Goal: Entertainment & Leisure: Consume media (video, audio)

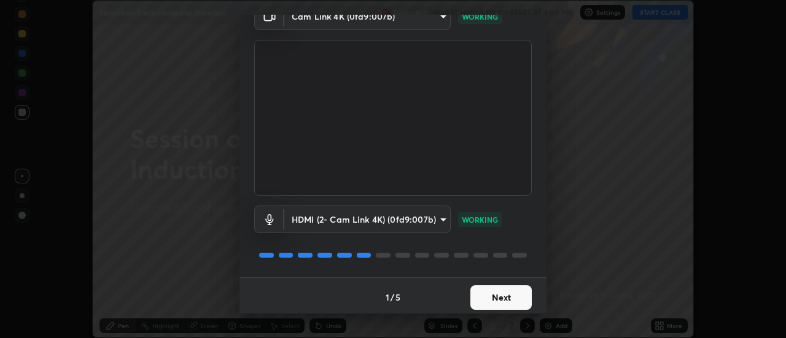
scroll to position [64, 0]
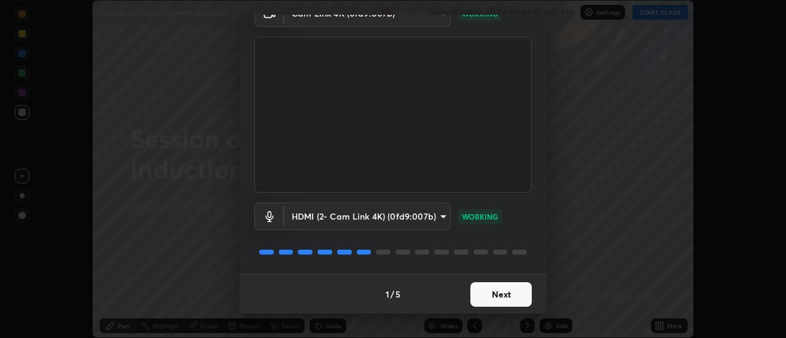
click at [512, 297] on button "Next" at bounding box center [500, 294] width 61 height 25
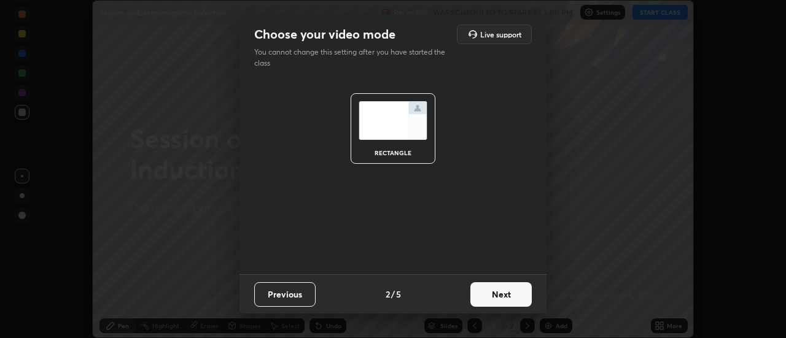
scroll to position [0, 0]
click at [511, 297] on button "Next" at bounding box center [500, 294] width 61 height 25
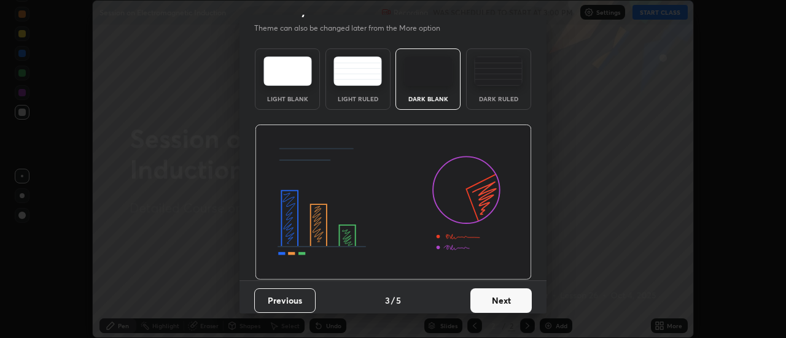
scroll to position [30, 0]
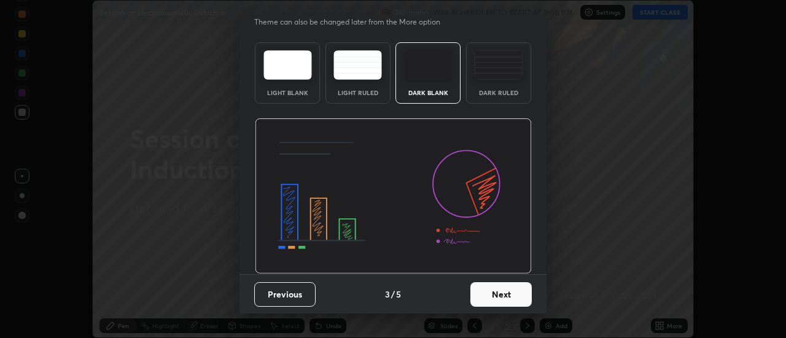
click at [514, 294] on button "Next" at bounding box center [500, 294] width 61 height 25
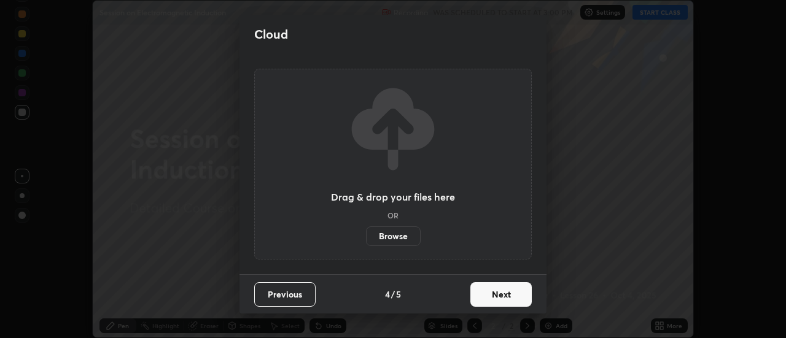
click at [508, 294] on button "Next" at bounding box center [500, 294] width 61 height 25
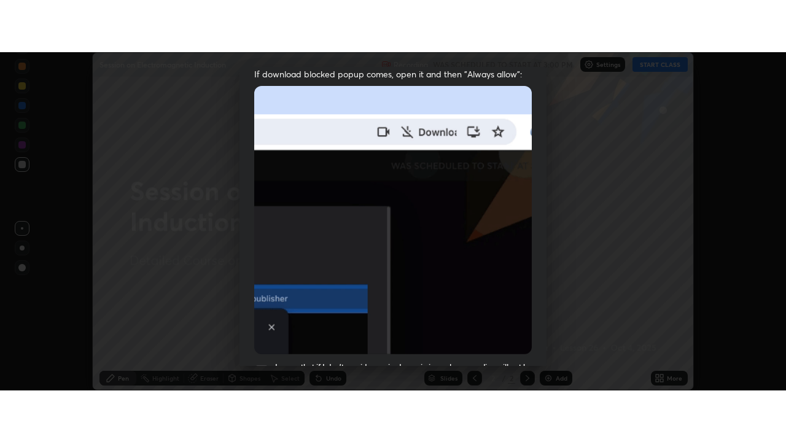
scroll to position [315, 0]
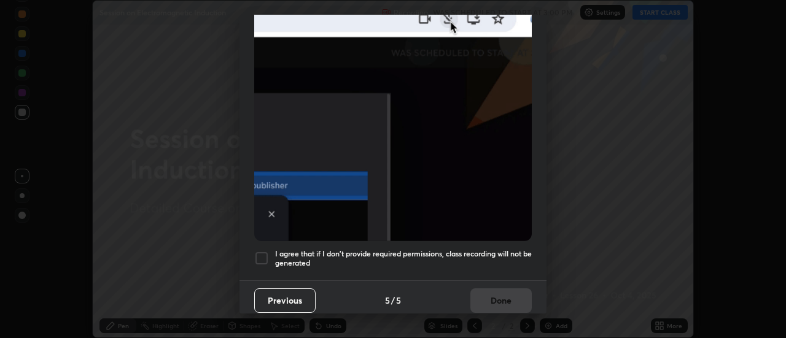
click at [271, 251] on div "I agree that if I don't provide required permissions, class recording will not …" at bounding box center [392, 258] width 277 height 15
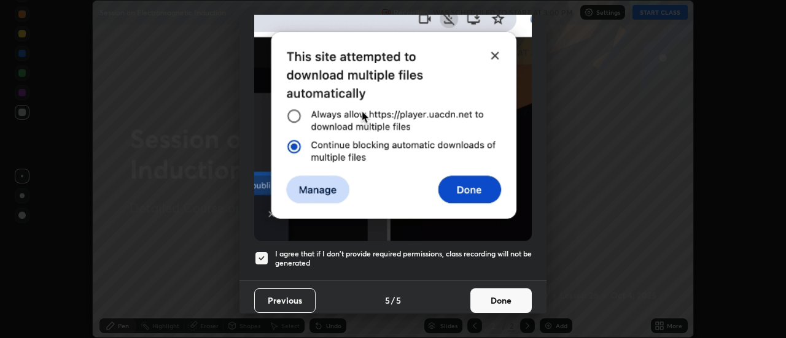
click at [507, 301] on button "Done" at bounding box center [500, 301] width 61 height 25
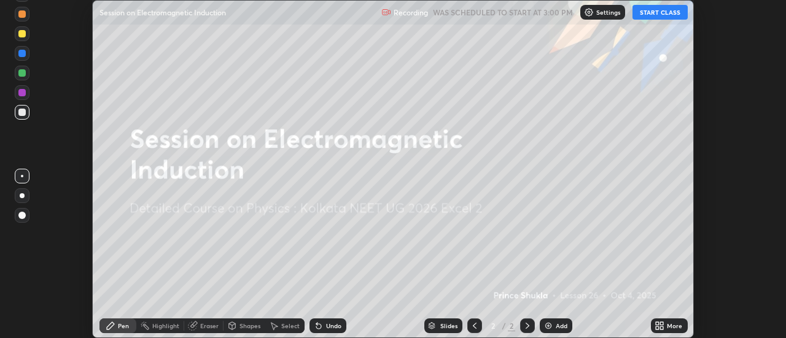
click at [673, 12] on button "START CLASS" at bounding box center [659, 12] width 55 height 15
click at [556, 324] on div "Add" at bounding box center [562, 326] width 12 height 6
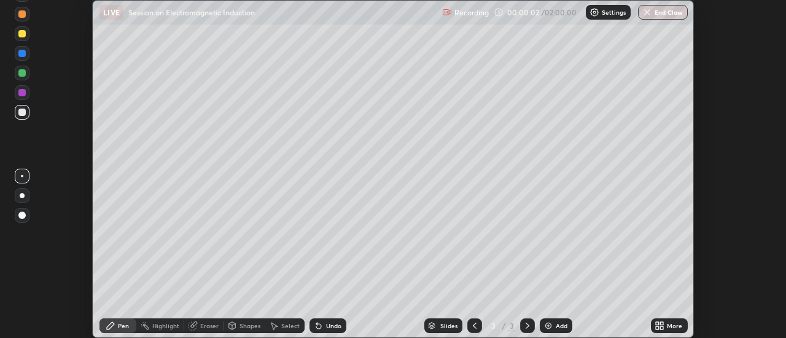
click at [669, 323] on div "More" at bounding box center [674, 326] width 15 height 6
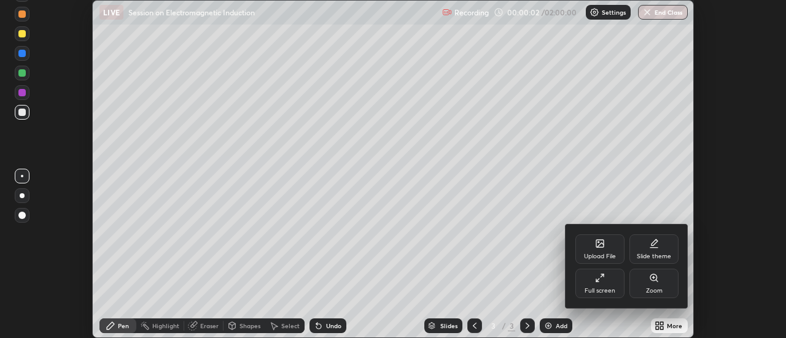
click at [619, 292] on div "Full screen" at bounding box center [599, 283] width 49 height 29
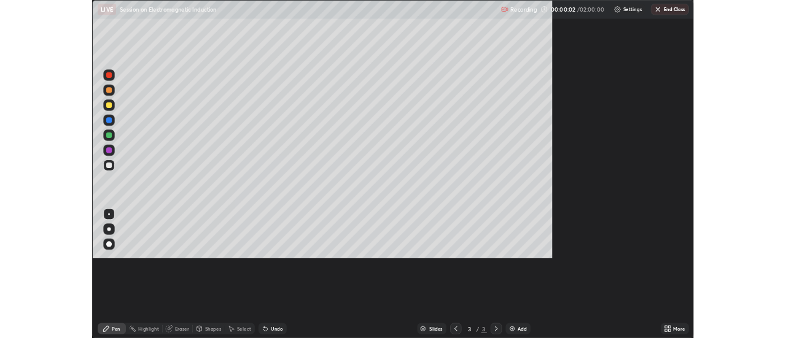
scroll to position [442, 786]
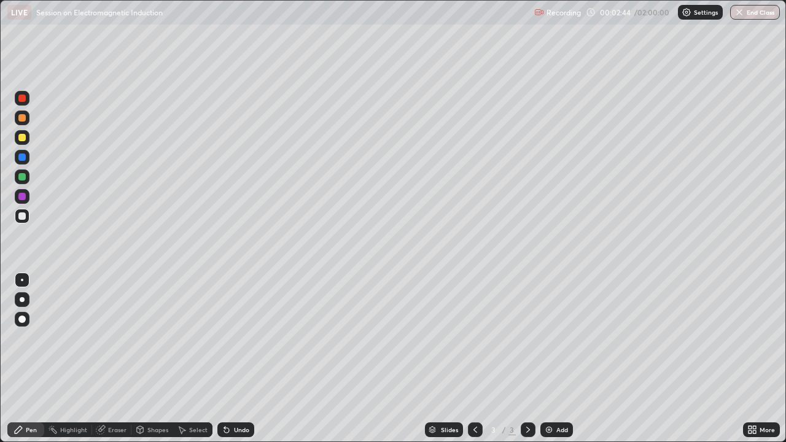
click at [25, 160] on div at bounding box center [21, 156] width 7 height 7
click at [26, 177] on div at bounding box center [22, 176] width 15 height 15
click at [120, 338] on div "Eraser" at bounding box center [117, 430] width 18 height 6
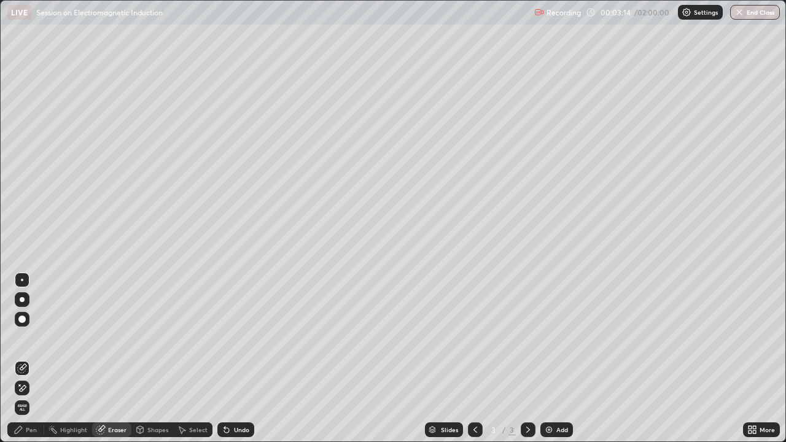
click at [30, 338] on div "Pen" at bounding box center [31, 430] width 11 height 6
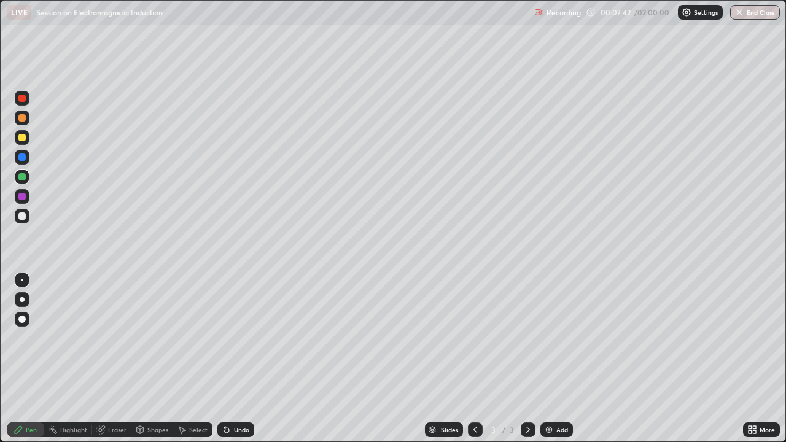
click at [23, 121] on div at bounding box center [21, 117] width 7 height 7
click at [112, 338] on div "Eraser" at bounding box center [117, 430] width 18 height 6
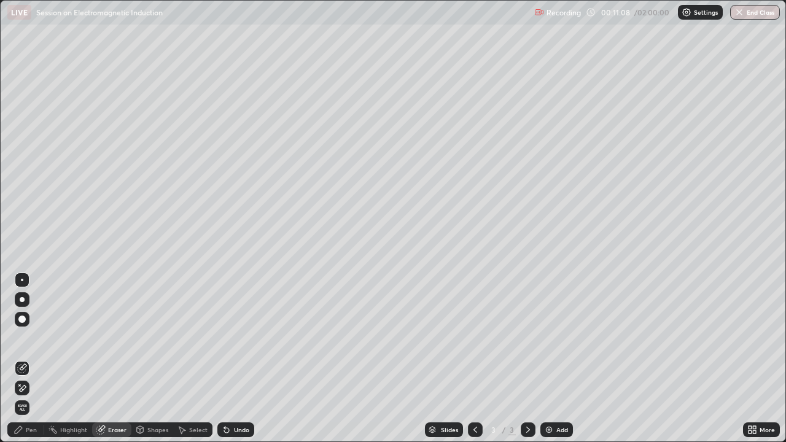
click at [31, 338] on div "Pen" at bounding box center [31, 430] width 11 height 6
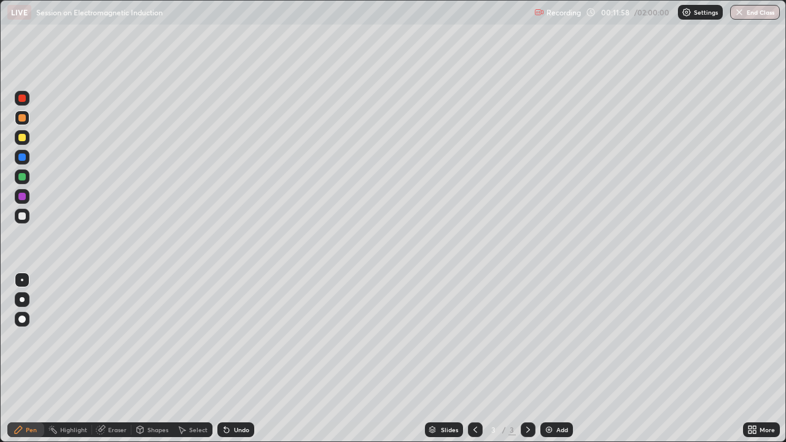
click at [549, 338] on div "Add" at bounding box center [556, 429] width 33 height 15
click at [113, 338] on div "Eraser" at bounding box center [117, 430] width 18 height 6
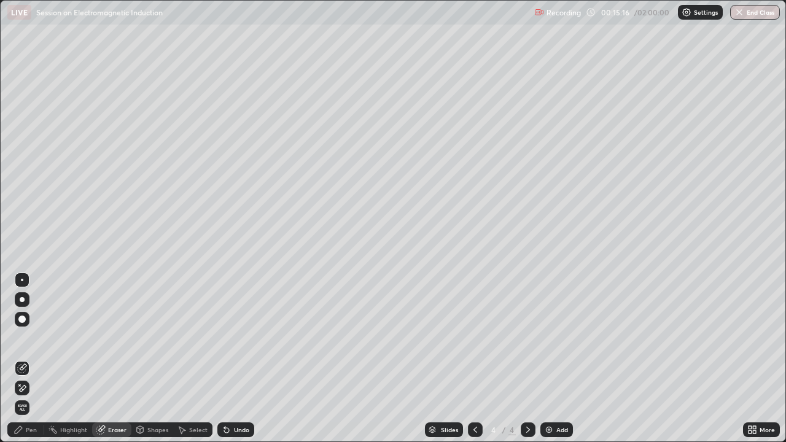
click at [25, 338] on span "Erase all" at bounding box center [22, 407] width 14 height 7
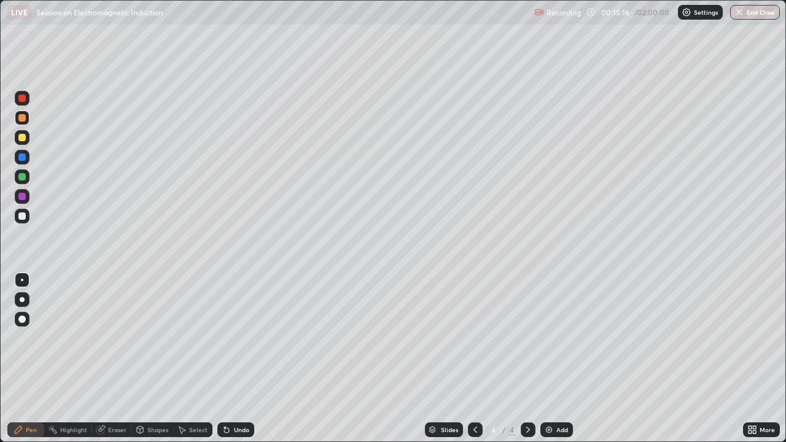
click at [25, 177] on div at bounding box center [21, 176] width 7 height 7
click at [22, 197] on div at bounding box center [21, 196] width 7 height 7
click at [21, 139] on div at bounding box center [21, 137] width 7 height 7
click at [23, 121] on div at bounding box center [21, 117] width 7 height 7
click at [241, 338] on div "Undo" at bounding box center [241, 430] width 15 height 6
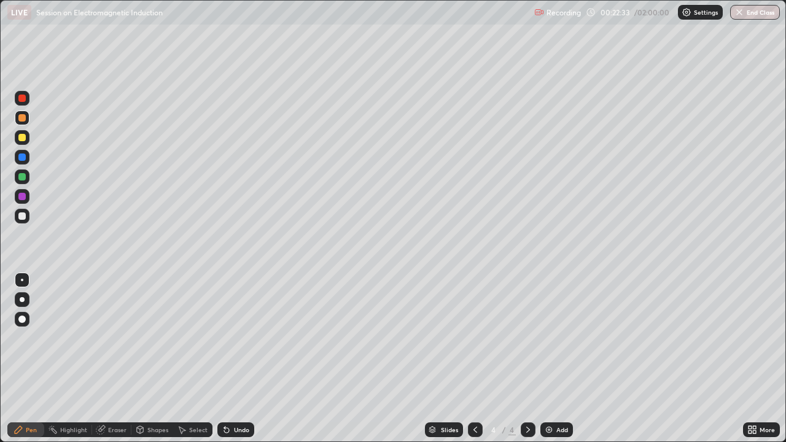
click at [28, 180] on div at bounding box center [22, 176] width 15 height 15
click at [248, 338] on div "Undo" at bounding box center [235, 429] width 37 height 15
click at [251, 338] on div "Undo" at bounding box center [235, 429] width 37 height 15
click at [252, 338] on div "Undo" at bounding box center [235, 429] width 37 height 15
click at [29, 144] on div at bounding box center [22, 138] width 15 height 20
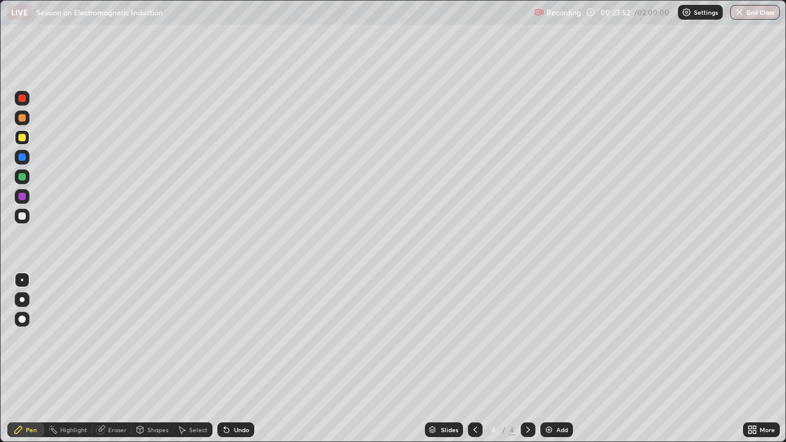
click at [117, 338] on div "Eraser" at bounding box center [117, 430] width 18 height 6
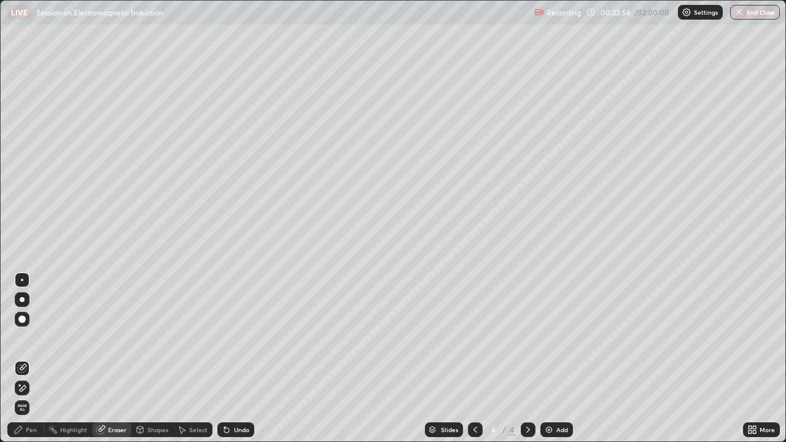
click at [31, 338] on div "Pen" at bounding box center [31, 430] width 11 height 6
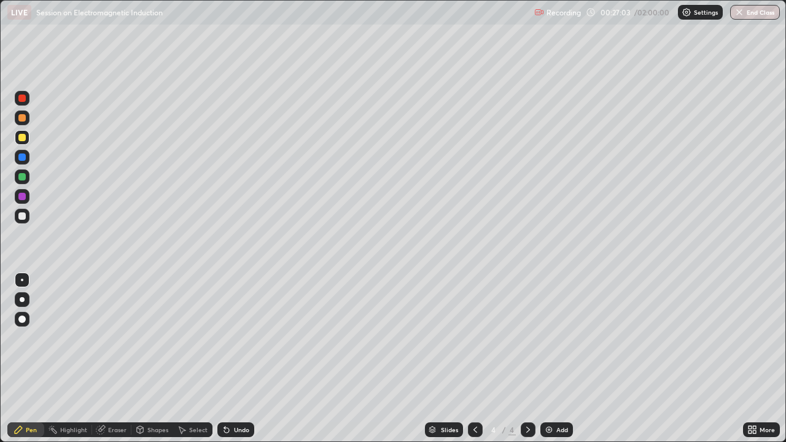
click at [117, 338] on div "Eraser" at bounding box center [117, 430] width 18 height 6
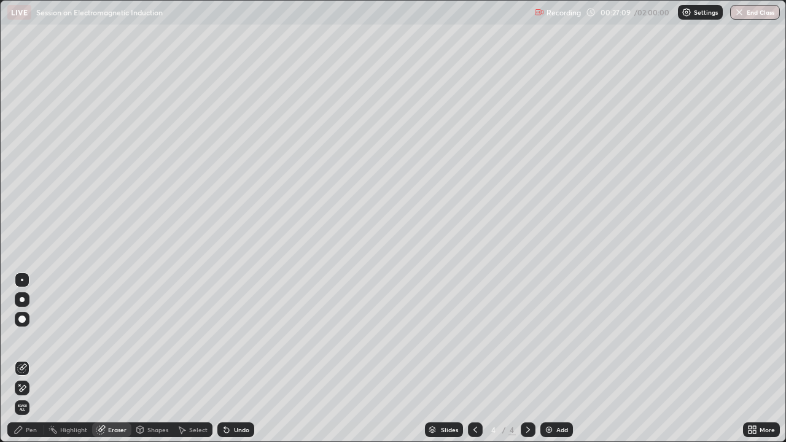
click at [34, 338] on div "Pen" at bounding box center [31, 430] width 11 height 6
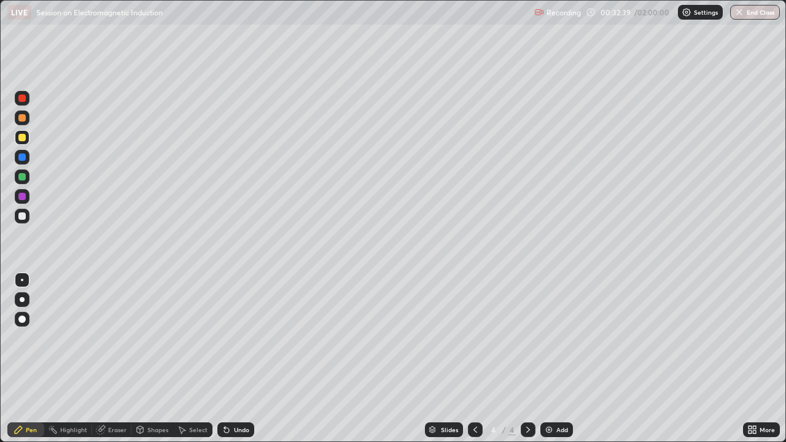
click at [553, 338] on div "Add" at bounding box center [556, 429] width 33 height 15
click at [473, 338] on icon at bounding box center [475, 430] width 10 height 10
click at [527, 338] on icon at bounding box center [528, 430] width 10 height 10
click at [26, 122] on div at bounding box center [22, 117] width 15 height 15
click at [26, 176] on div at bounding box center [22, 176] width 15 height 15
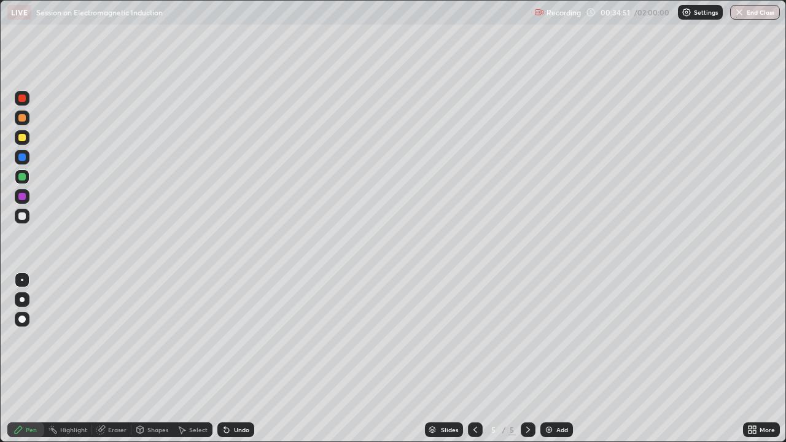
click at [104, 338] on icon at bounding box center [101, 430] width 10 height 10
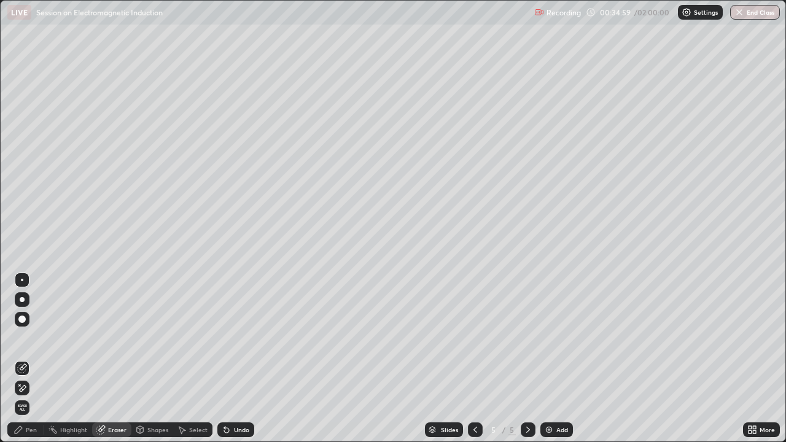
click at [26, 338] on div "Pen" at bounding box center [31, 430] width 11 height 6
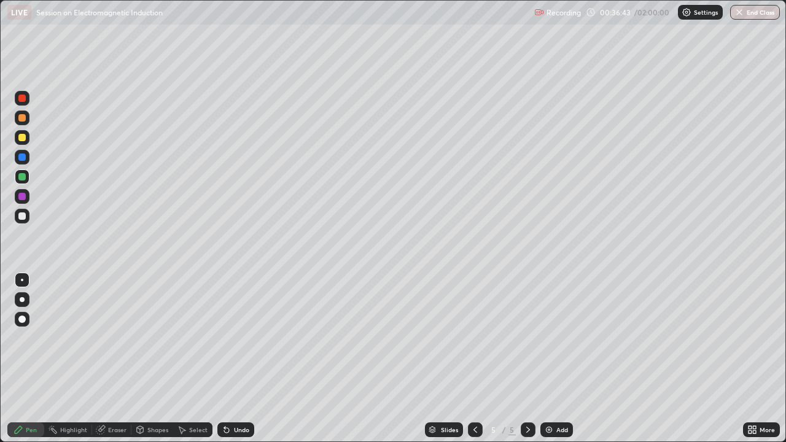
click at [25, 198] on div at bounding box center [21, 196] width 7 height 7
click at [25, 157] on div at bounding box center [21, 156] width 7 height 7
click at [159, 338] on div "Shapes" at bounding box center [157, 430] width 21 height 6
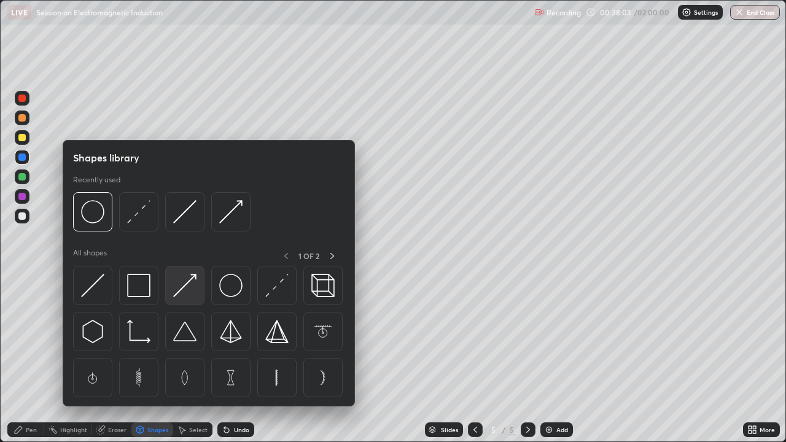
click at [188, 289] on img at bounding box center [184, 285] width 23 height 23
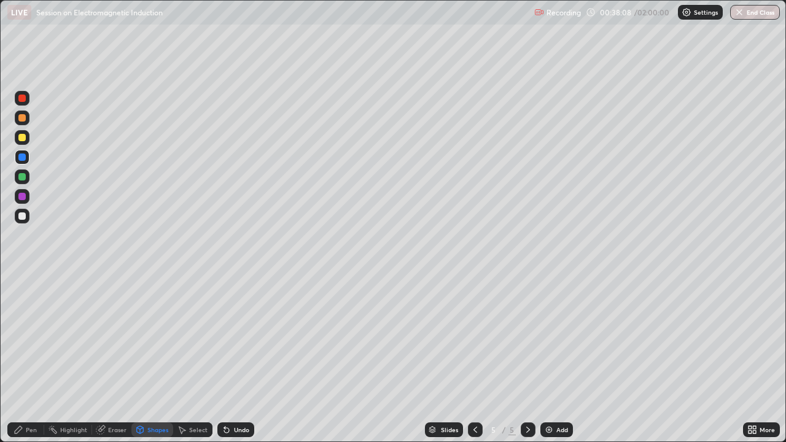
click at [36, 338] on div "Pen" at bounding box center [31, 430] width 11 height 6
click at [120, 338] on div "Eraser" at bounding box center [117, 430] width 18 height 6
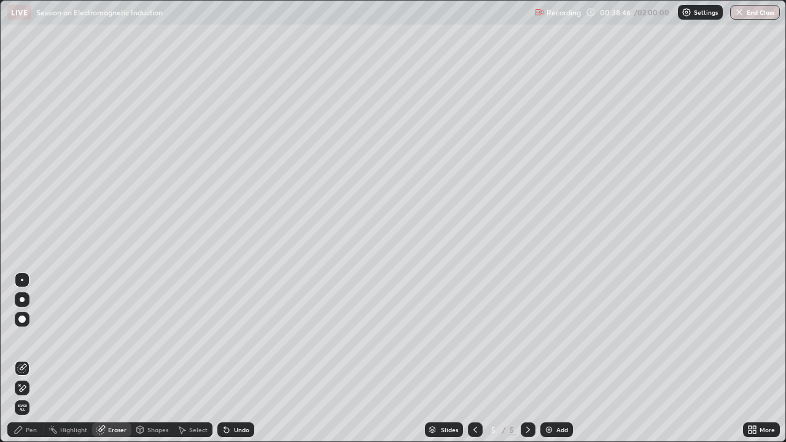
click at [32, 338] on div "Pen" at bounding box center [31, 430] width 11 height 6
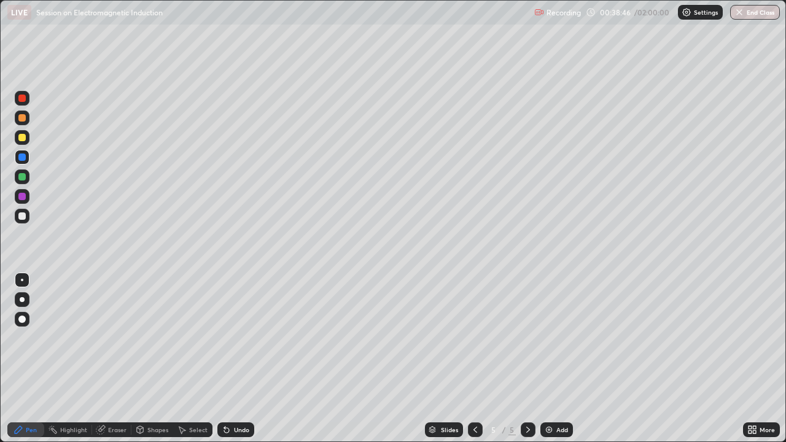
click at [34, 338] on div "Pen" at bounding box center [31, 430] width 11 height 6
click at [23, 216] on div at bounding box center [21, 215] width 7 height 7
click at [474, 338] on icon at bounding box center [475, 430] width 10 height 10
click at [523, 338] on icon at bounding box center [528, 430] width 10 height 10
click at [23, 157] on div at bounding box center [21, 156] width 7 height 7
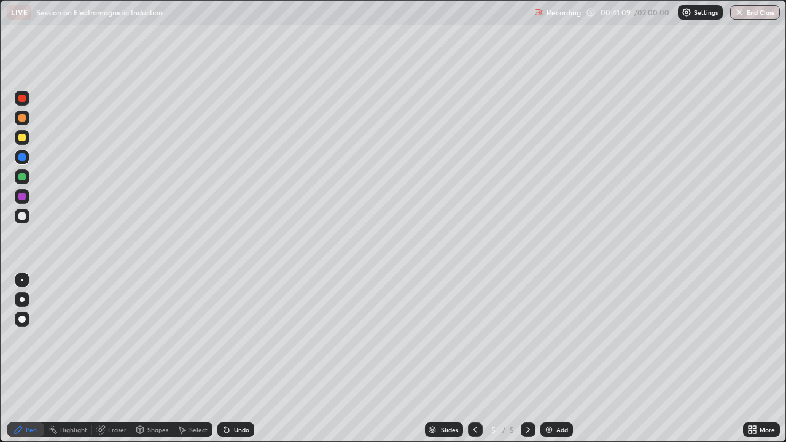
click at [25, 100] on div at bounding box center [21, 98] width 7 height 7
click at [246, 338] on div "Undo" at bounding box center [241, 430] width 15 height 6
click at [559, 338] on div "Add" at bounding box center [556, 429] width 33 height 15
click at [26, 118] on div at bounding box center [22, 117] width 15 height 15
click at [25, 160] on div at bounding box center [21, 156] width 7 height 7
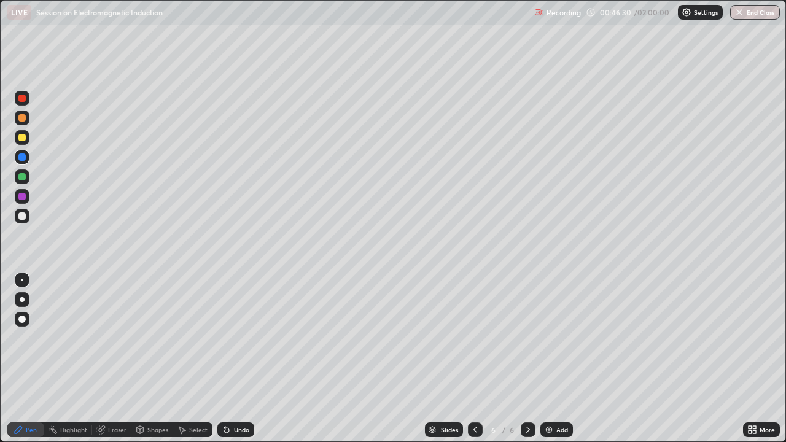
click at [23, 198] on div at bounding box center [21, 196] width 7 height 7
click at [26, 142] on div at bounding box center [22, 137] width 15 height 15
click at [21, 217] on div at bounding box center [21, 215] width 7 height 7
click at [239, 338] on div "Undo" at bounding box center [241, 430] width 15 height 6
click at [474, 338] on icon at bounding box center [475, 430] width 10 height 10
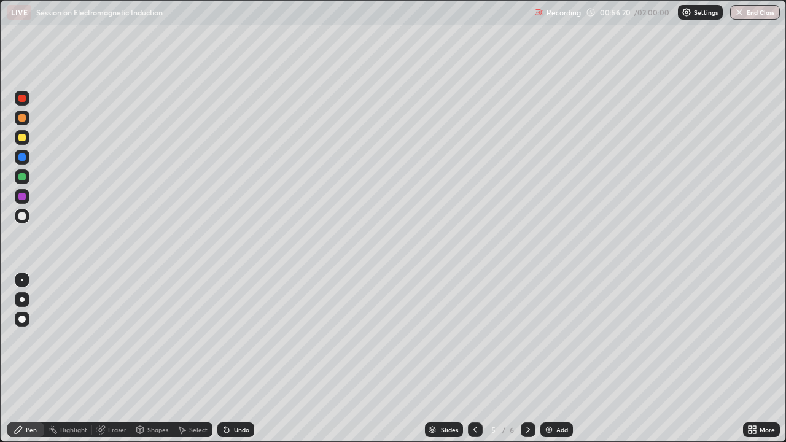
click at [527, 338] on icon at bounding box center [528, 430] width 10 height 10
click at [553, 338] on div "Add" at bounding box center [556, 429] width 33 height 15
click at [25, 119] on div at bounding box center [21, 117] width 7 height 7
click at [225, 338] on icon at bounding box center [226, 430] width 5 height 5
click at [24, 218] on div at bounding box center [21, 215] width 7 height 7
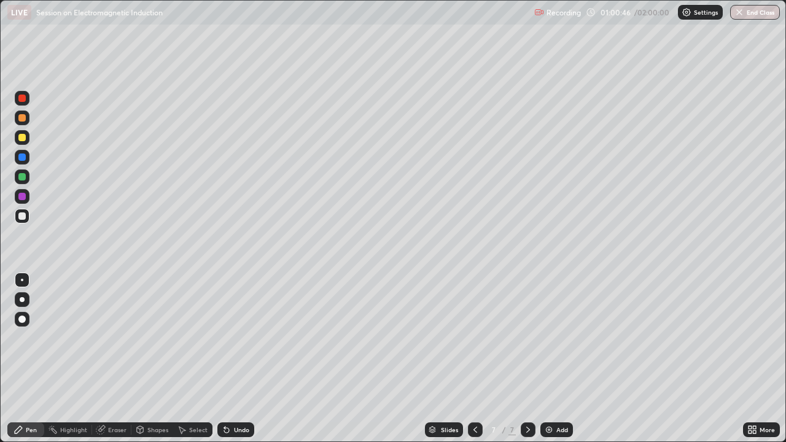
click at [229, 338] on icon at bounding box center [227, 430] width 10 height 10
click at [556, 338] on div "Add" at bounding box center [562, 430] width 12 height 6
click at [23, 123] on div at bounding box center [22, 117] width 15 height 15
click at [22, 136] on div at bounding box center [21, 137] width 7 height 7
click at [23, 155] on div at bounding box center [21, 156] width 7 height 7
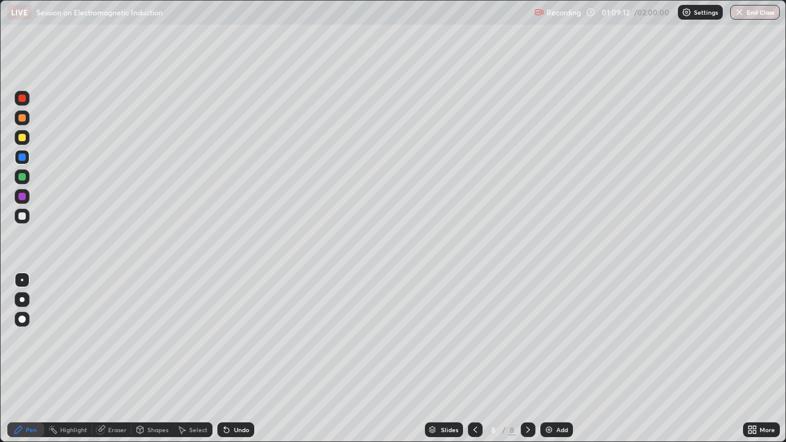
click at [475, 338] on icon at bounding box center [475, 430] width 10 height 10
click at [527, 338] on icon at bounding box center [528, 430] width 10 height 10
click at [473, 338] on icon at bounding box center [475, 430] width 10 height 10
click at [527, 338] on icon at bounding box center [528, 430] width 10 height 10
click at [561, 338] on div "Add" at bounding box center [556, 429] width 33 height 15
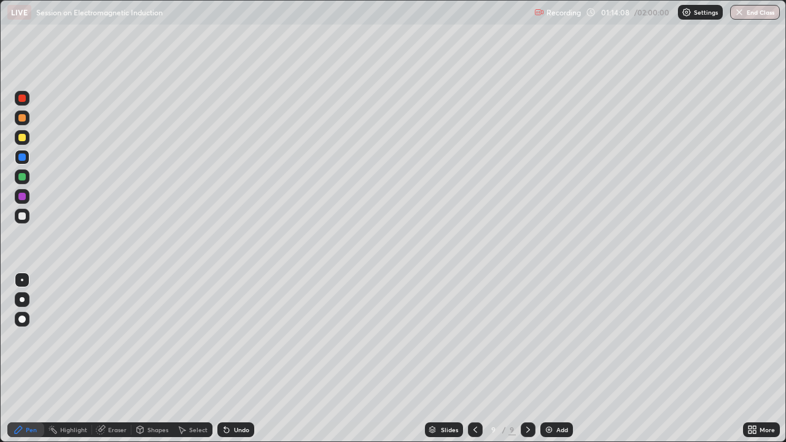
click at [26, 137] on div at bounding box center [22, 137] width 15 height 15
click at [23, 118] on div at bounding box center [21, 117] width 7 height 7
click at [479, 338] on div at bounding box center [475, 429] width 15 height 15
click at [527, 338] on icon at bounding box center [528, 430] width 10 height 10
click at [675, 338] on div "Slides 9 / 9 Add" at bounding box center [498, 429] width 489 height 25
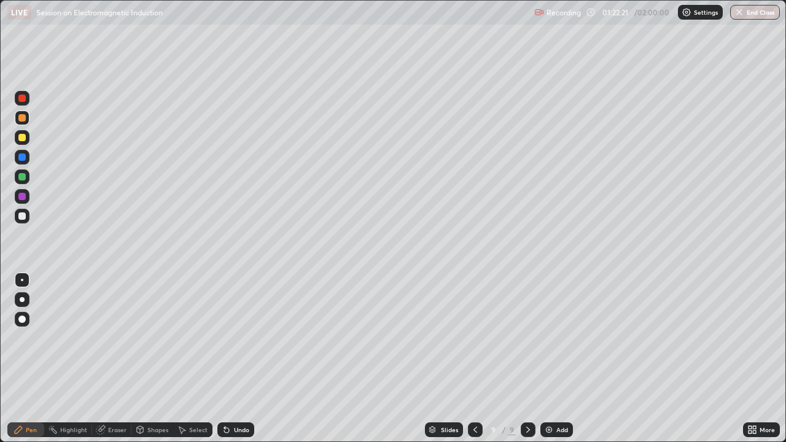
click at [553, 338] on div "Add" at bounding box center [556, 429] width 33 height 15
click at [23, 138] on div at bounding box center [21, 137] width 7 height 7
click at [24, 123] on div at bounding box center [22, 117] width 15 height 15
click at [22, 118] on div at bounding box center [21, 117] width 7 height 7
click at [113, 338] on div "Eraser" at bounding box center [117, 430] width 18 height 6
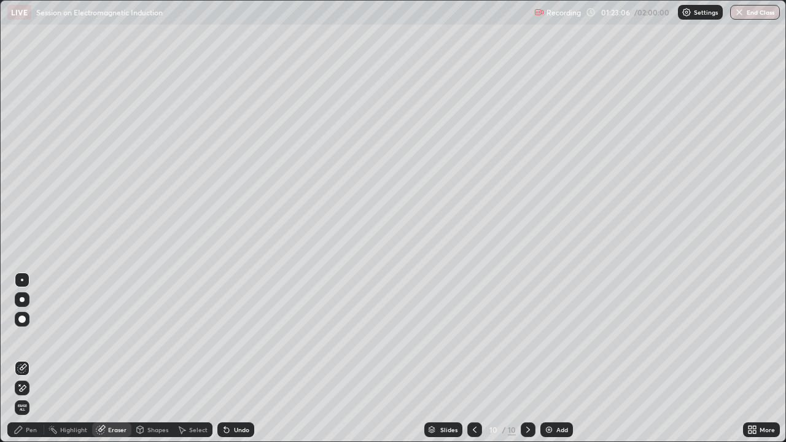
click at [31, 338] on div "Pen" at bounding box center [31, 430] width 11 height 6
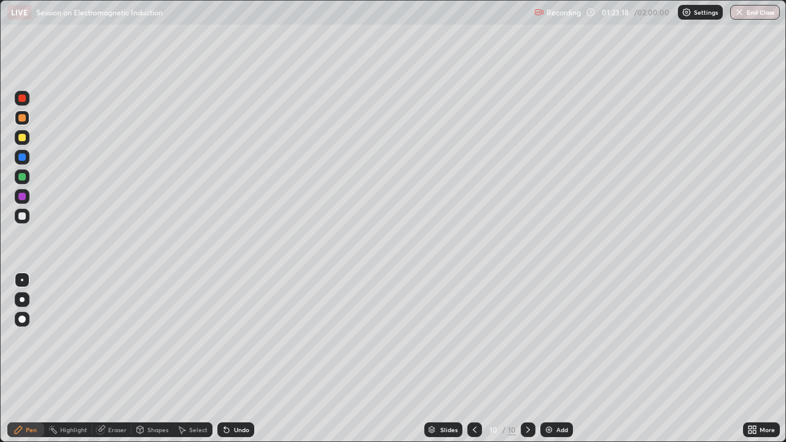
click at [234, 338] on div "Undo" at bounding box center [235, 429] width 37 height 15
click at [23, 99] on div at bounding box center [21, 98] width 7 height 7
click at [19, 140] on div at bounding box center [21, 137] width 7 height 7
click at [238, 338] on div "Undo" at bounding box center [241, 430] width 15 height 6
click at [247, 338] on div "Undo" at bounding box center [241, 430] width 15 height 6
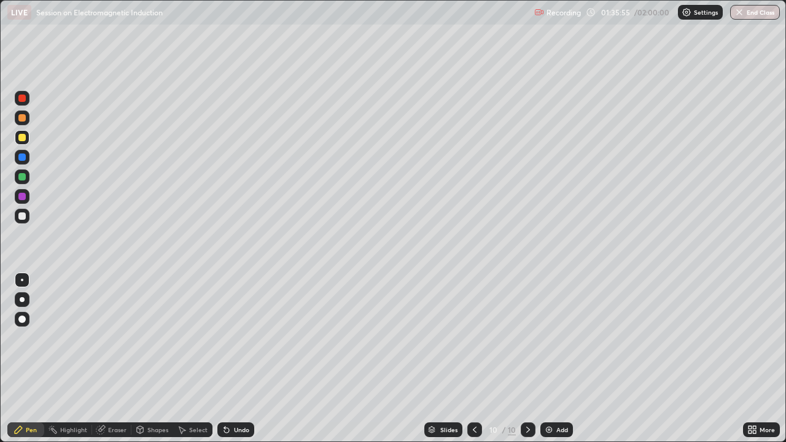
click at [26, 177] on div at bounding box center [22, 176] width 15 height 15
click at [549, 338] on img at bounding box center [549, 430] width 10 height 10
click at [24, 137] on div at bounding box center [21, 137] width 7 height 7
click at [22, 99] on div at bounding box center [21, 98] width 7 height 7
click at [475, 338] on icon at bounding box center [475, 430] width 10 height 10
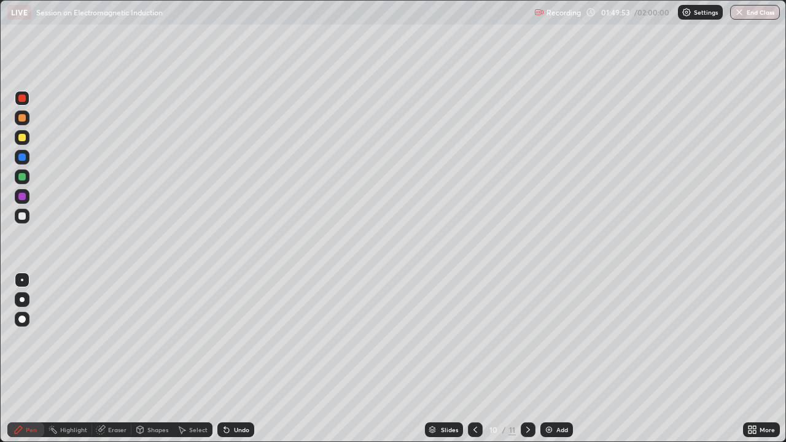
click at [527, 338] on icon at bounding box center [528, 430] width 10 height 10
click at [554, 338] on div "Add" at bounding box center [556, 429] width 33 height 15
click at [27, 178] on div at bounding box center [22, 176] width 15 height 15
click at [475, 338] on icon at bounding box center [475, 430] width 10 height 10
click at [474, 338] on icon at bounding box center [475, 430] width 10 height 10
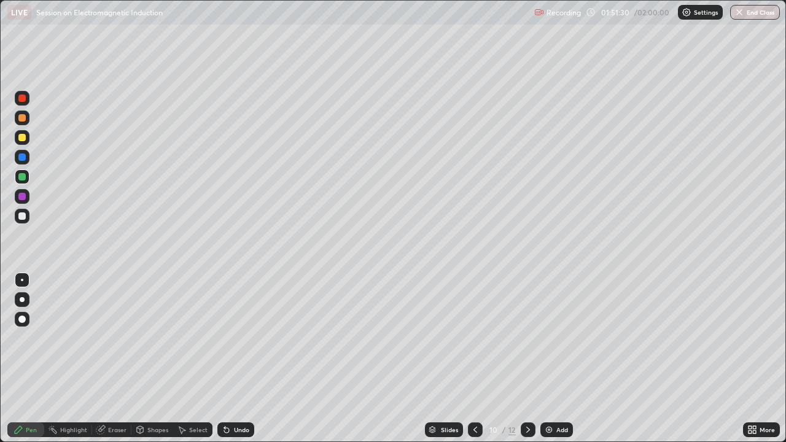
click at [530, 338] on div at bounding box center [528, 429] width 15 height 15
click at [527, 338] on icon at bounding box center [528, 430] width 10 height 10
click at [755, 17] on button "End Class" at bounding box center [755, 12] width 50 height 15
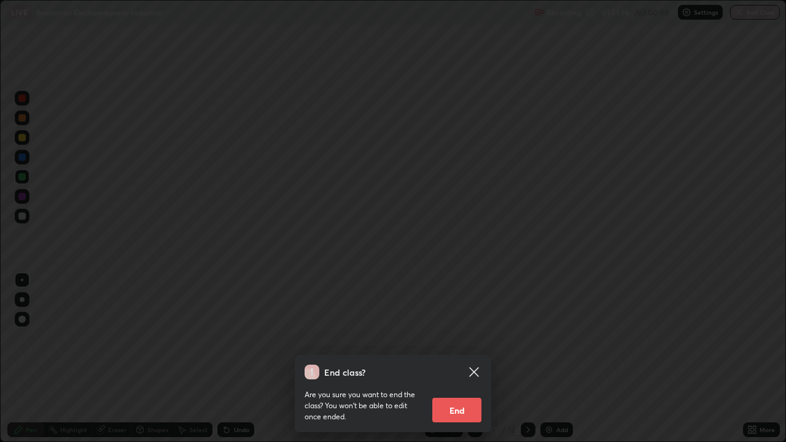
click at [454, 338] on button "End" at bounding box center [456, 410] width 49 height 25
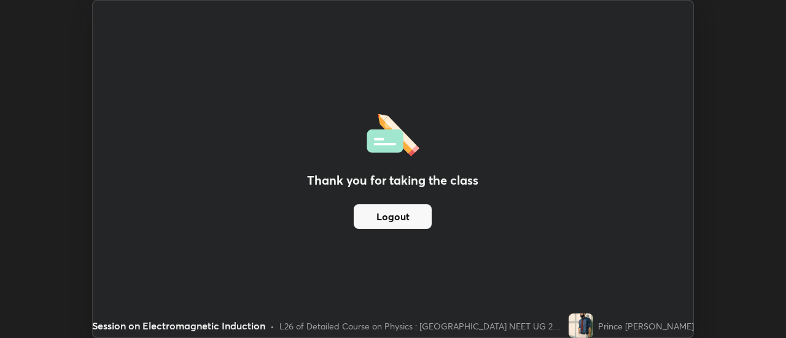
scroll to position [61049, 60602]
